Goal: Information Seeking & Learning: Learn about a topic

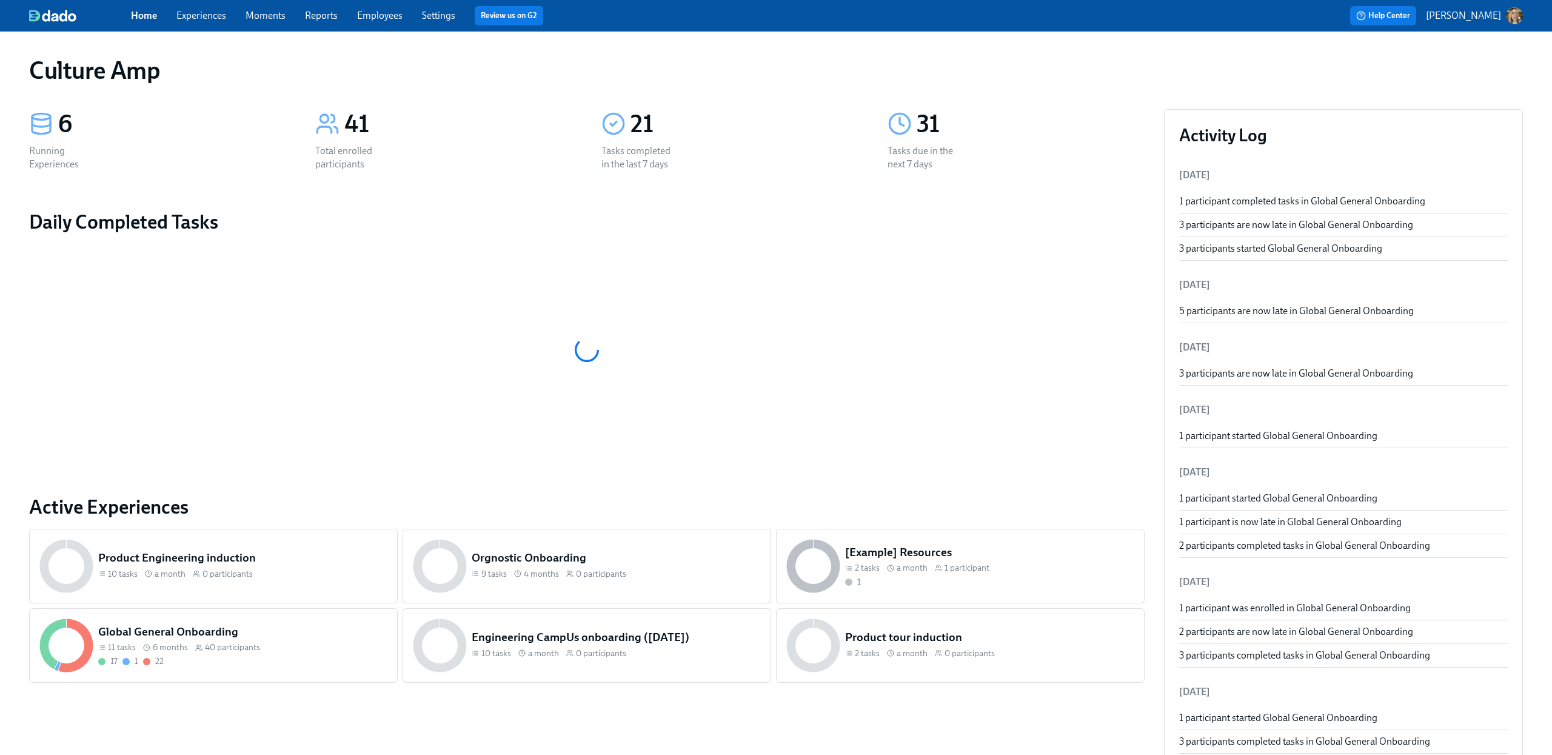
click at [246, 649] on span "40 participants" at bounding box center [232, 648] width 55 height 12
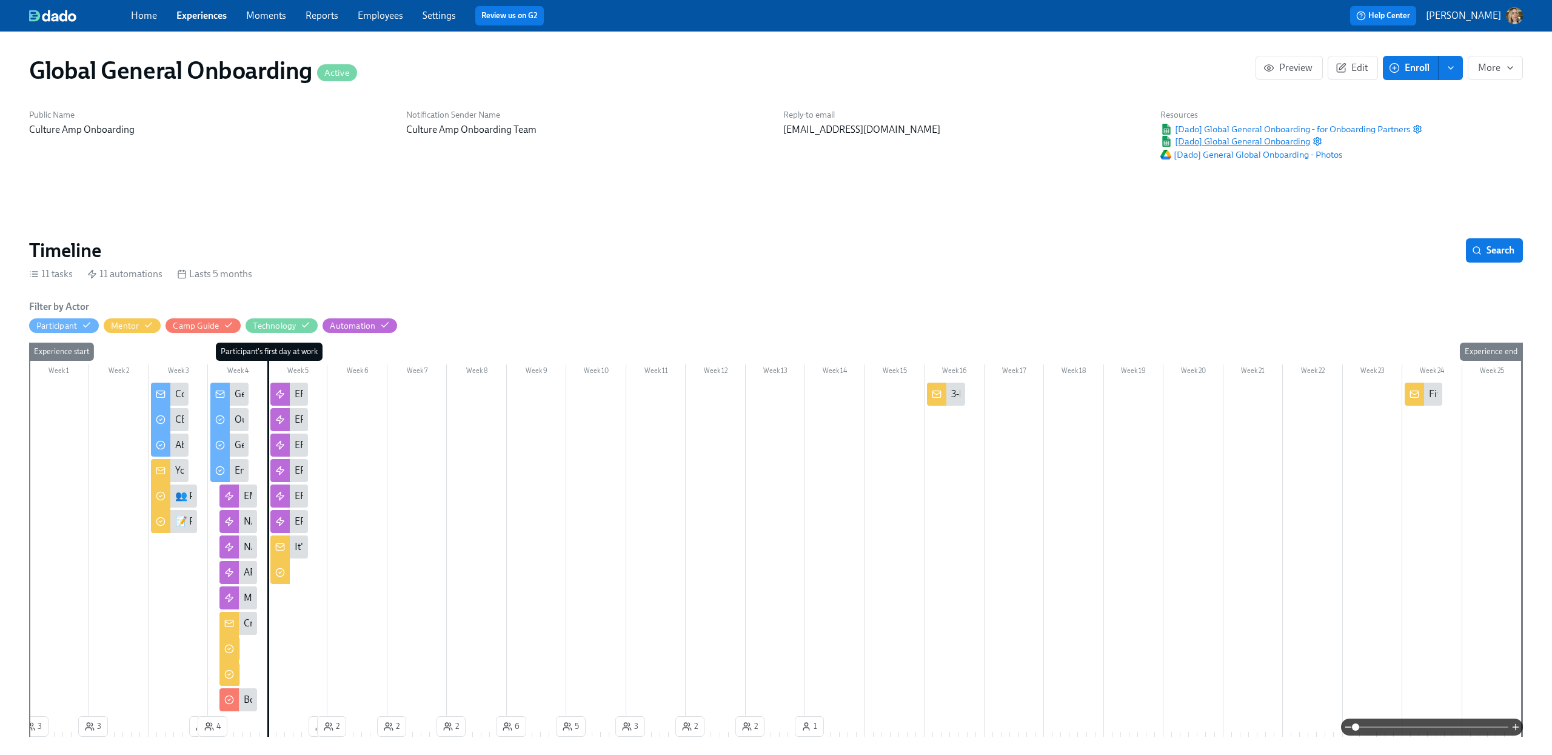
scroll to position [0, 4402]
click at [1278, 140] on span "[Dado] Global General Onboarding" at bounding box center [1236, 141] width 150 height 12
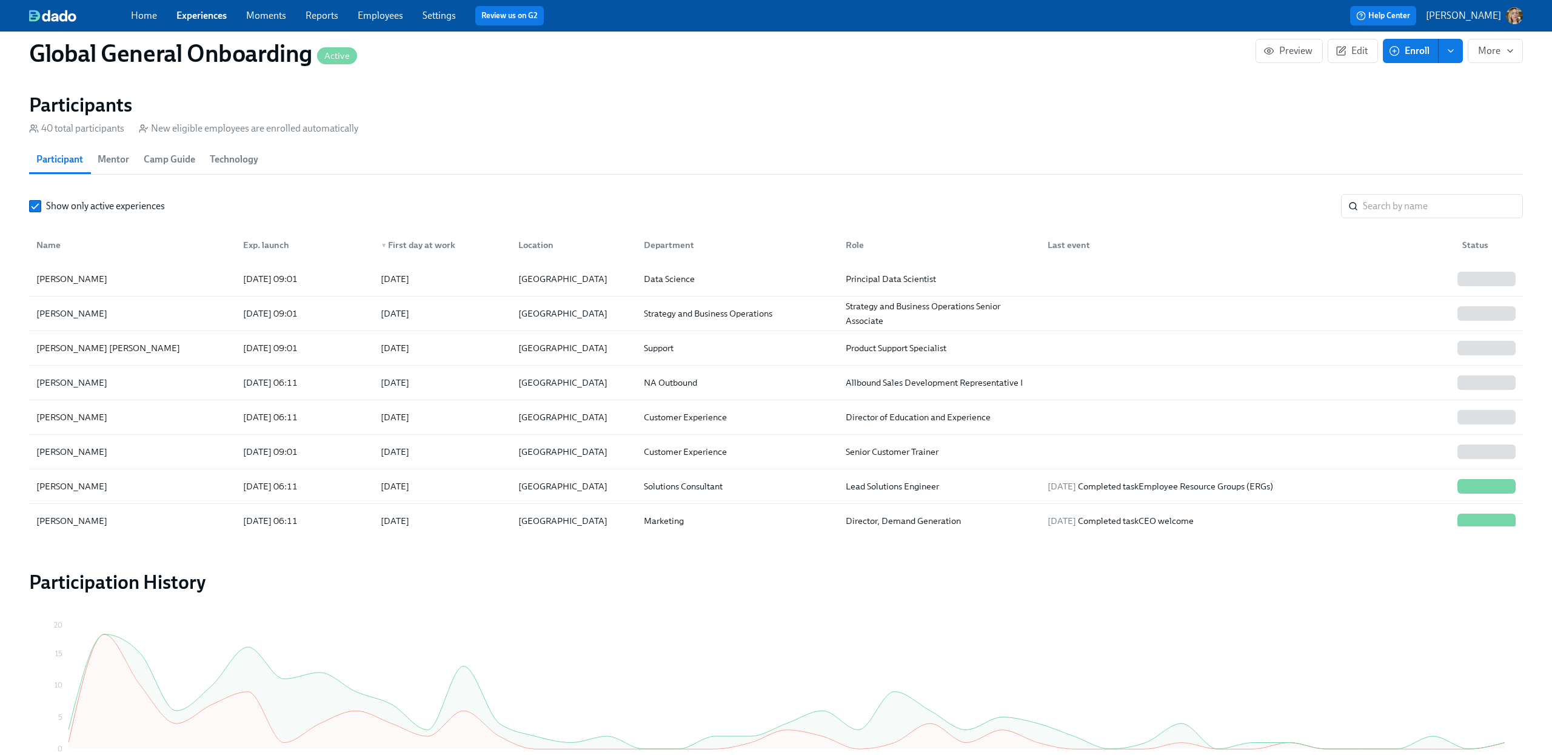
scroll to position [1094, 0]
click at [423, 232] on div "▼ First day at work" at bounding box center [440, 241] width 138 height 24
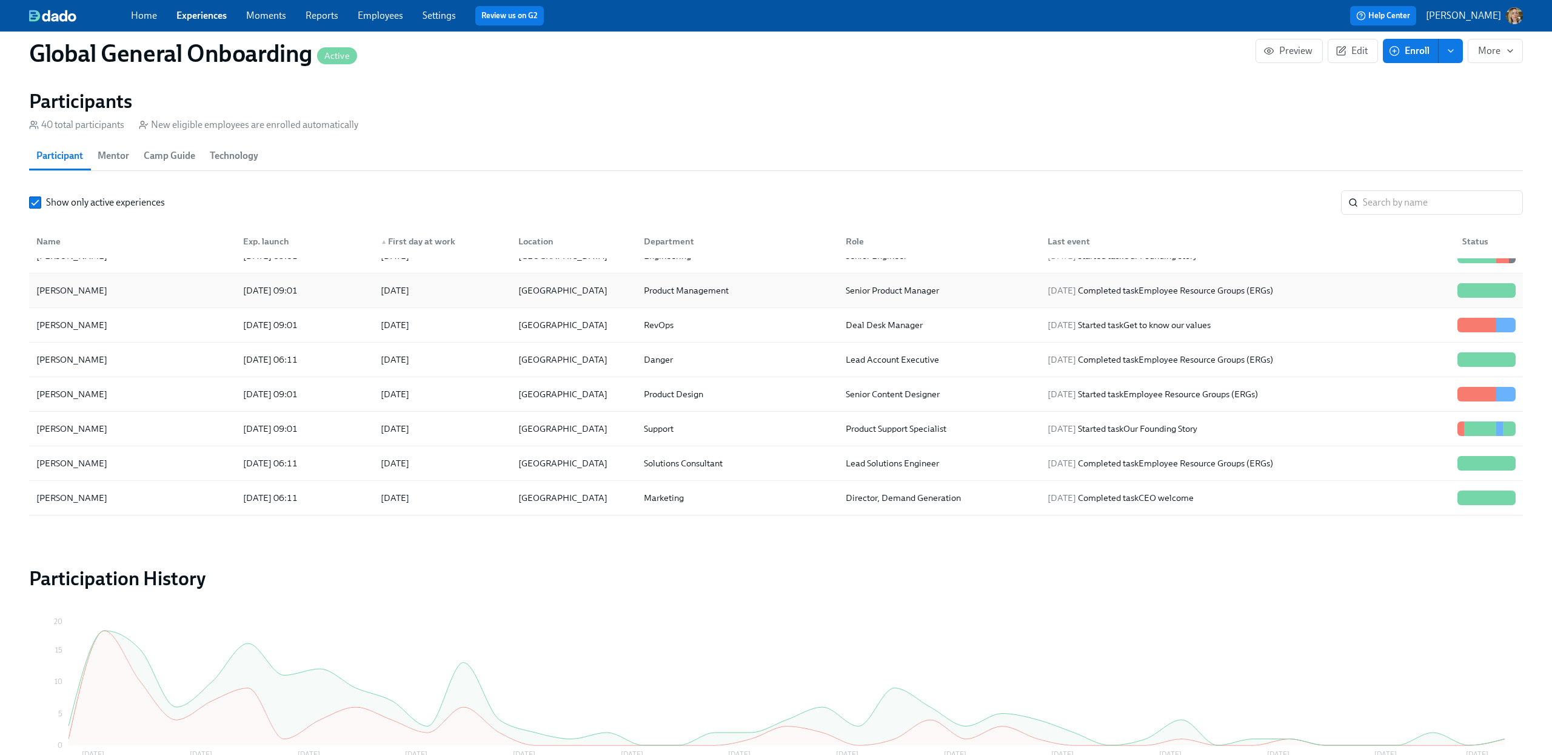
scroll to position [882, 0]
click at [455, 404] on div "[DATE]" at bounding box center [440, 396] width 138 height 24
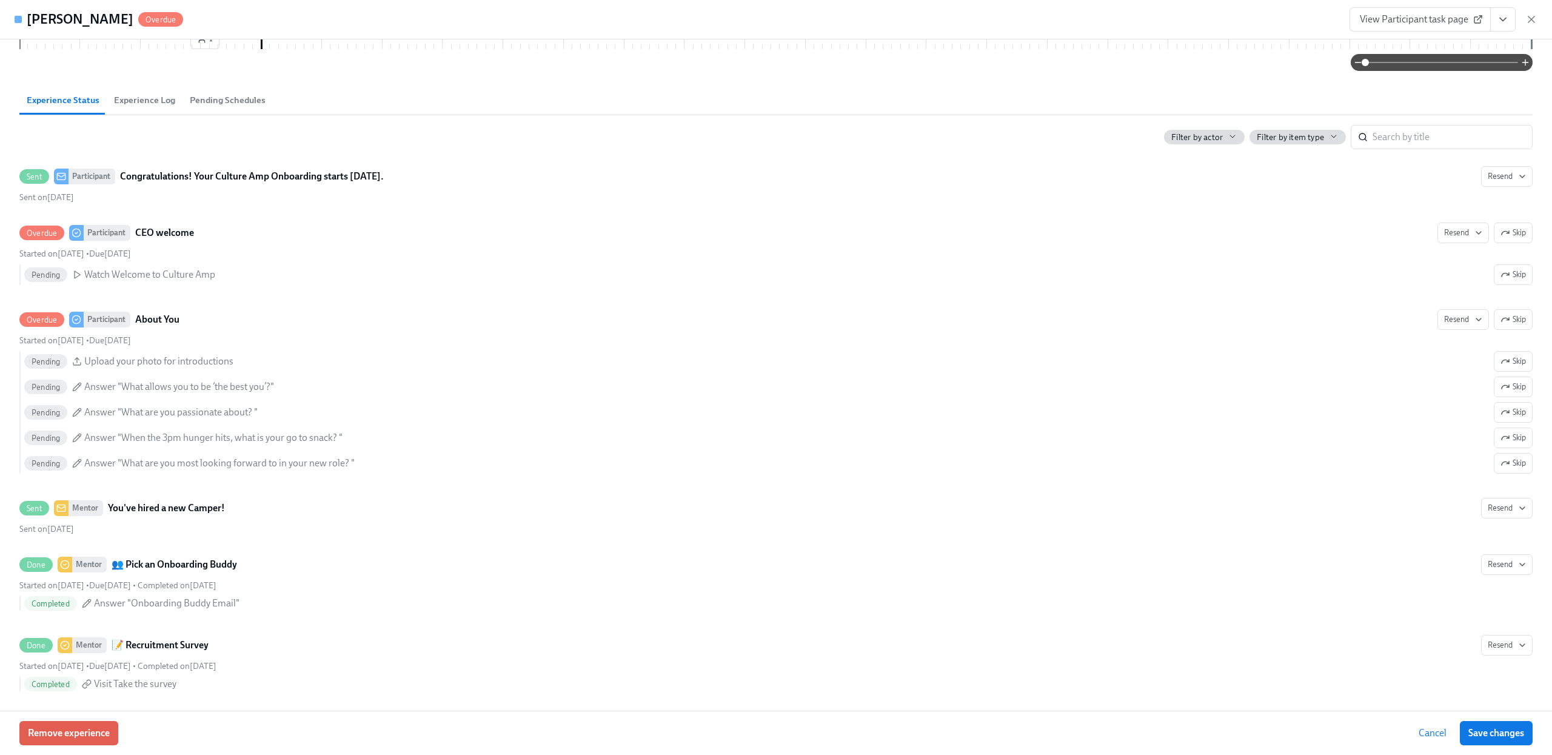
scroll to position [382, 0]
